Goal: Find specific page/section: Find specific page/section

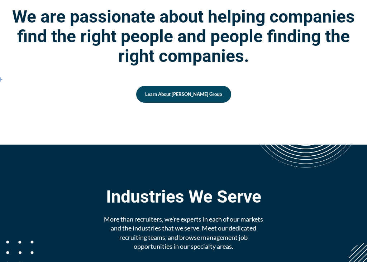
scroll to position [768, 0]
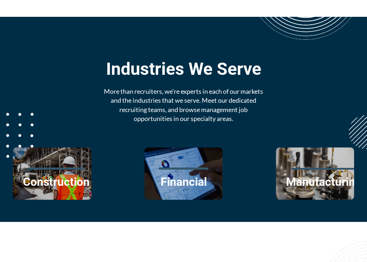
click at [23, 175] on link "Construction" at bounding box center [56, 182] width 67 height 14
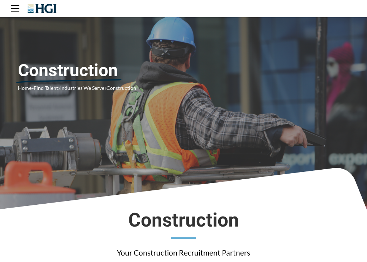
click at [47, 127] on div "Construction Home » Find Talent » Industries We Serve » Construction" at bounding box center [183, 105] width 367 height 210
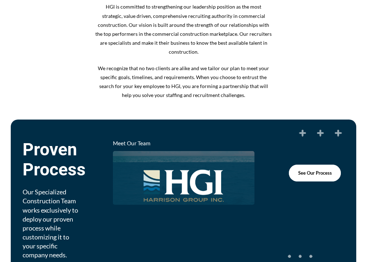
scroll to position [433, 0]
